Goal: Task Accomplishment & Management: Use online tool/utility

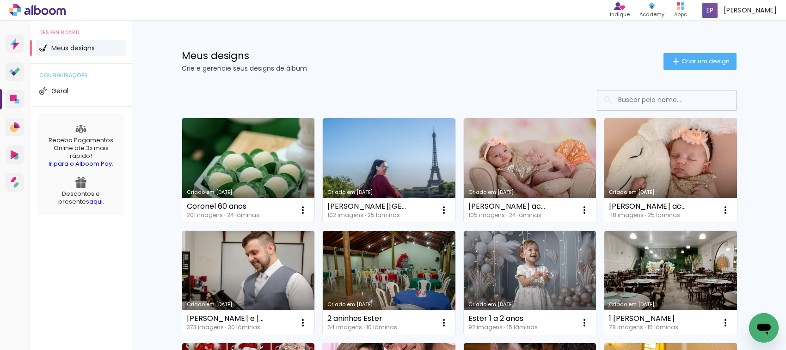
click at [253, 161] on link "Criado em [DATE]" at bounding box center [248, 170] width 133 height 104
